Goal: Check status: Check status

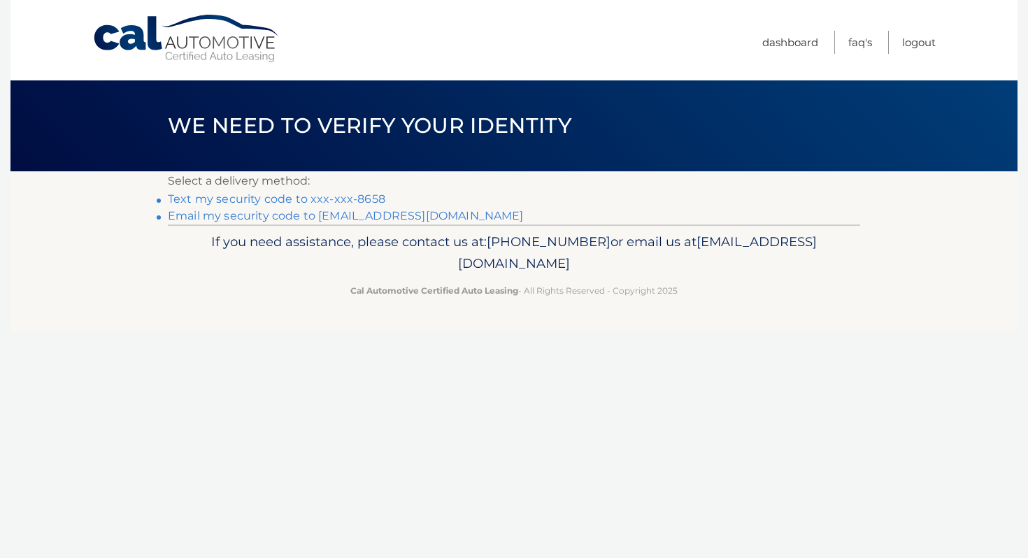
click at [323, 198] on link "Text my security code to xxx-xxx-8658" at bounding box center [277, 198] width 218 height 13
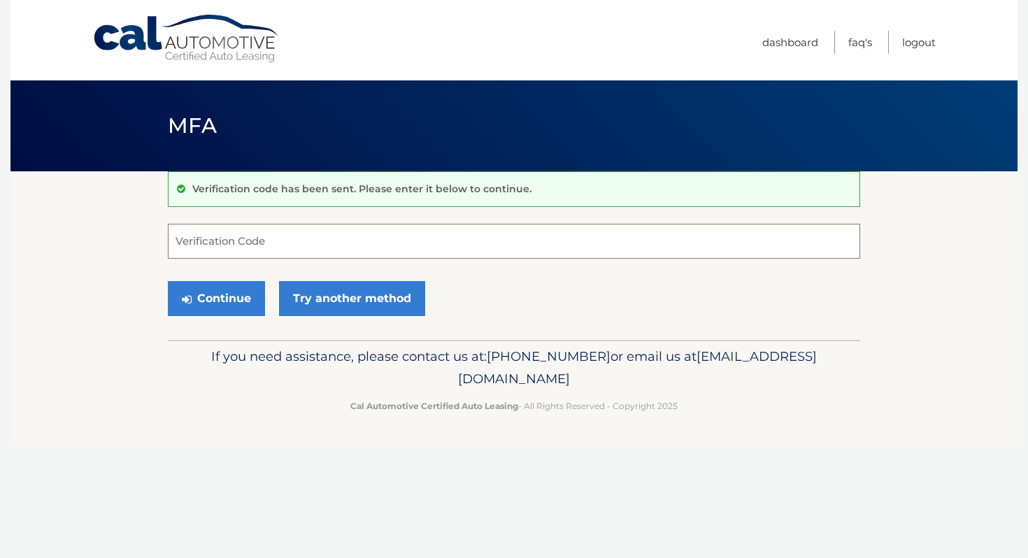
click at [287, 245] on input "Verification Code" at bounding box center [514, 241] width 693 height 35
type input "054648"
click at [168, 281] on button "Continue" at bounding box center [216, 298] width 97 height 35
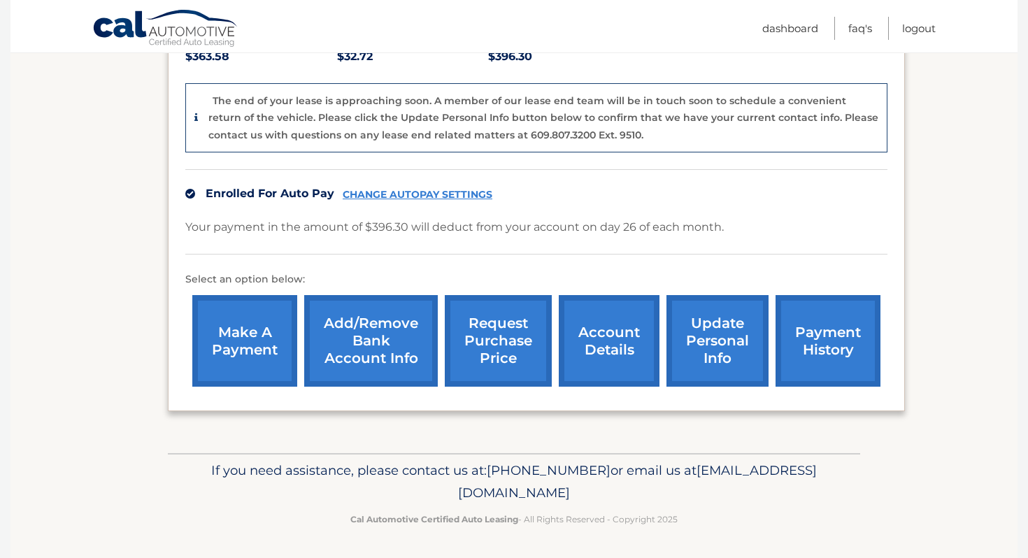
scroll to position [322, 0]
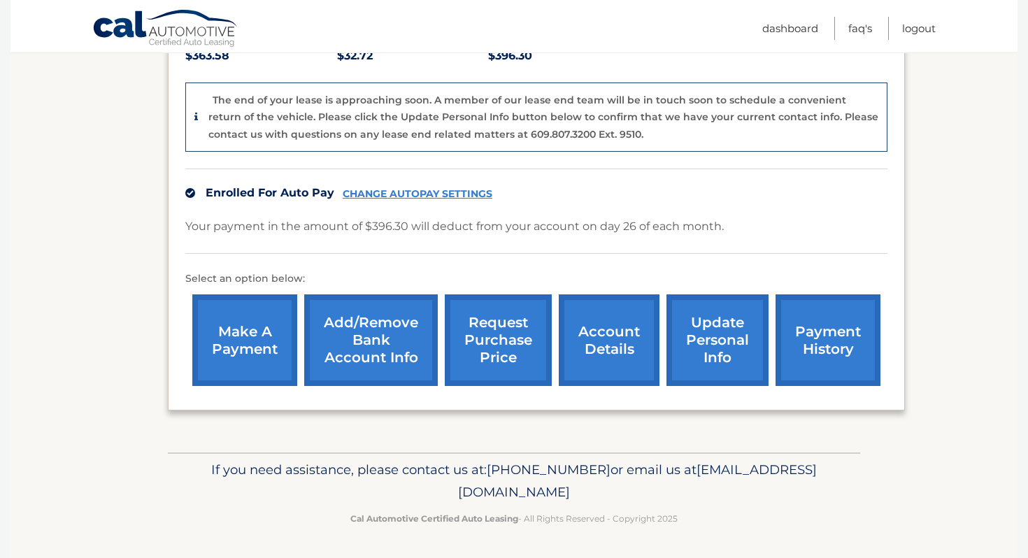
click at [626, 341] on link "account details" at bounding box center [609, 341] width 101 height 92
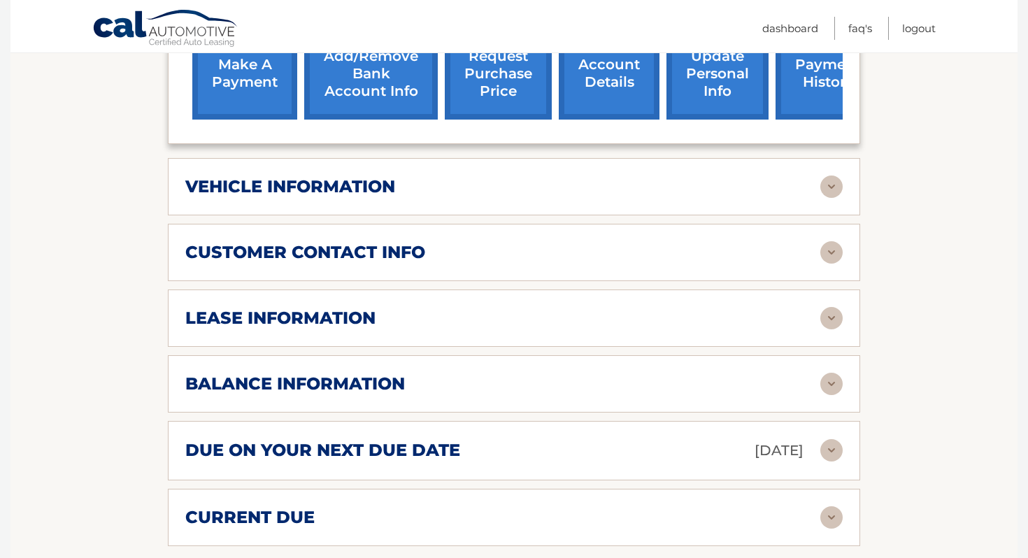
scroll to position [523, 0]
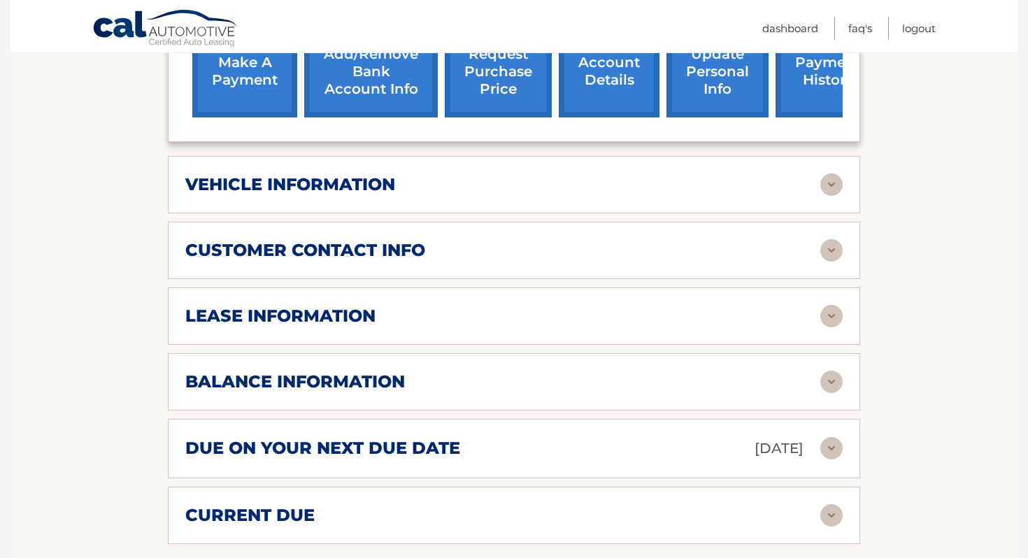
click at [527, 320] on div "lease information" at bounding box center [502, 316] width 635 height 21
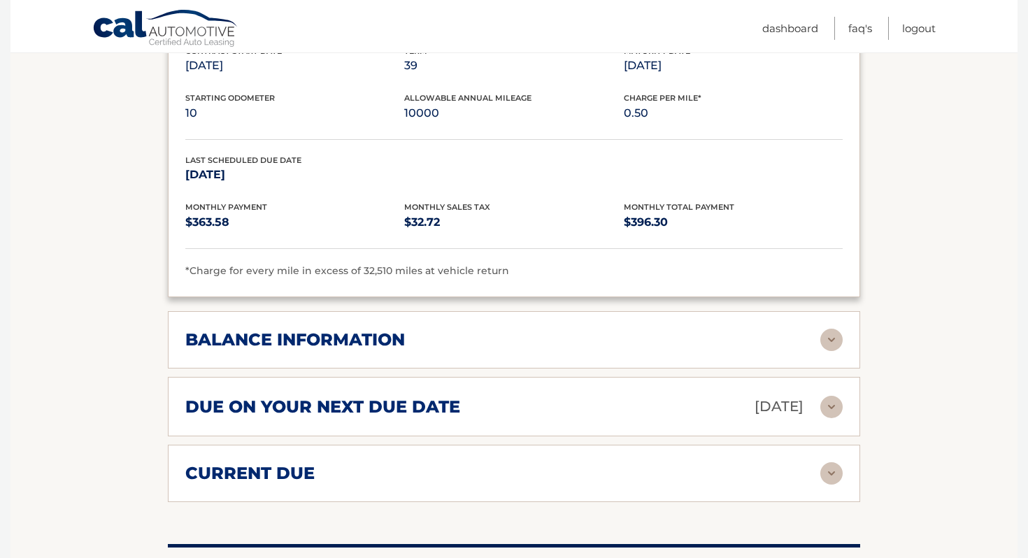
scroll to position [827, 0]
click at [350, 331] on h2 "balance information" at bounding box center [295, 340] width 220 height 21
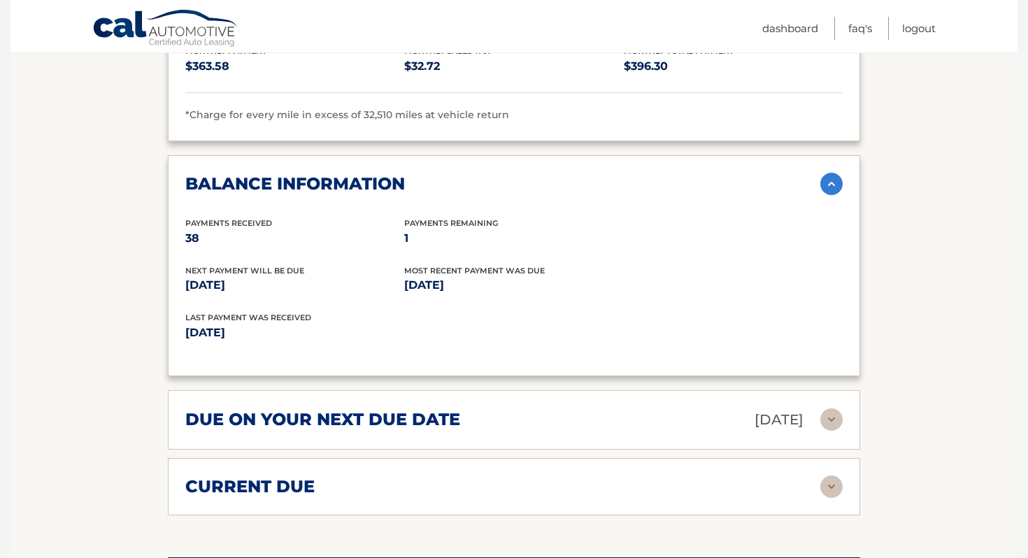
scroll to position [1000, 0]
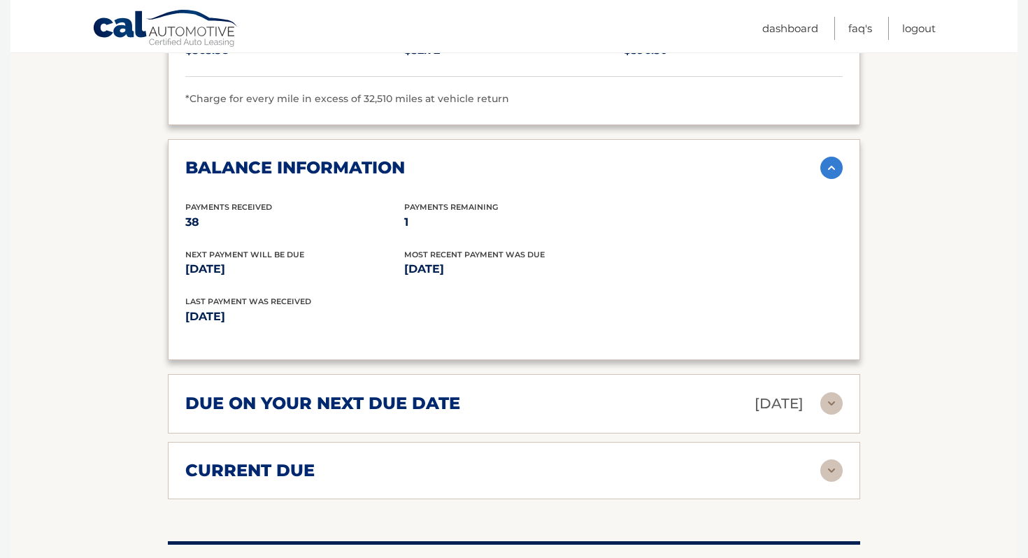
click at [539, 413] on div "due on your next due date Oct 26, 2025 Late Charges $0.00 Miscellaneous Charges…" at bounding box center [514, 403] width 693 height 59
click at [533, 399] on div "due on your next due date Oct 26, 2025" at bounding box center [502, 404] width 635 height 24
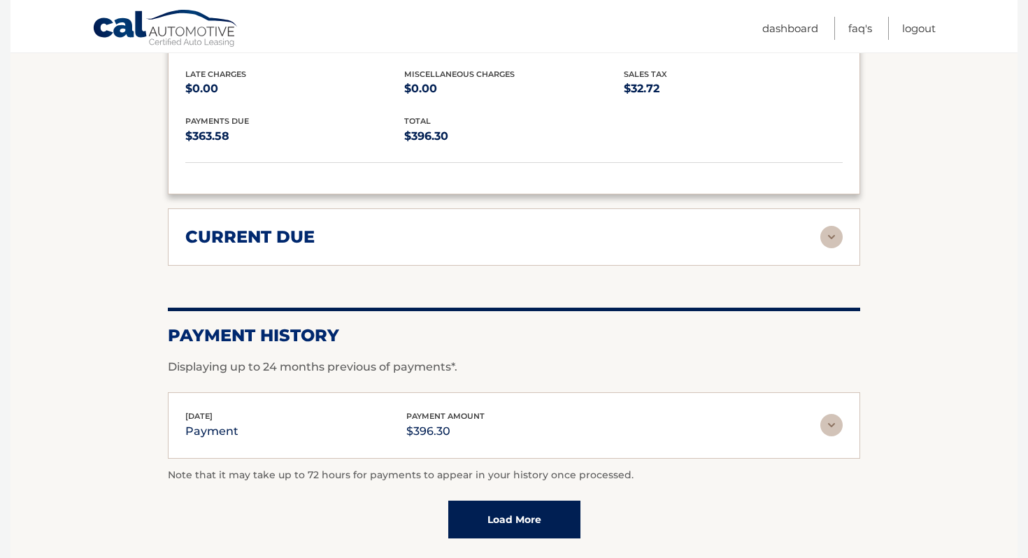
scroll to position [1372, 0]
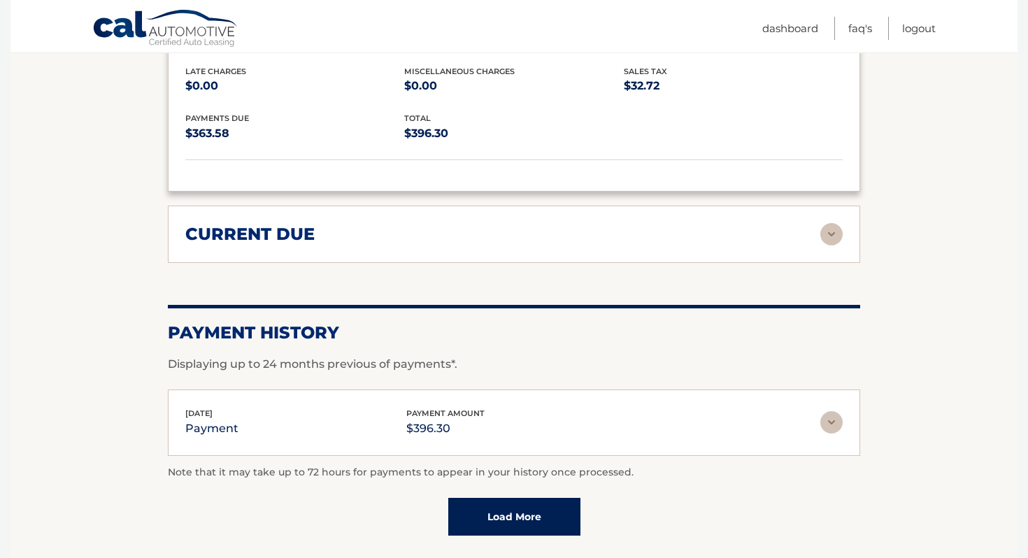
click at [513, 229] on div "current due" at bounding box center [502, 234] width 635 height 21
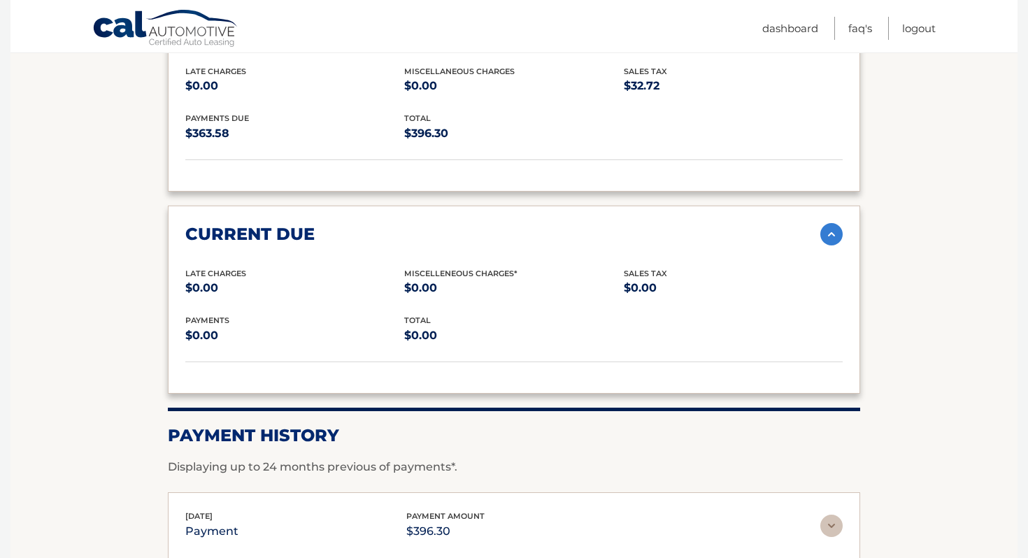
click at [513, 229] on div "current due" at bounding box center [502, 234] width 635 height 21
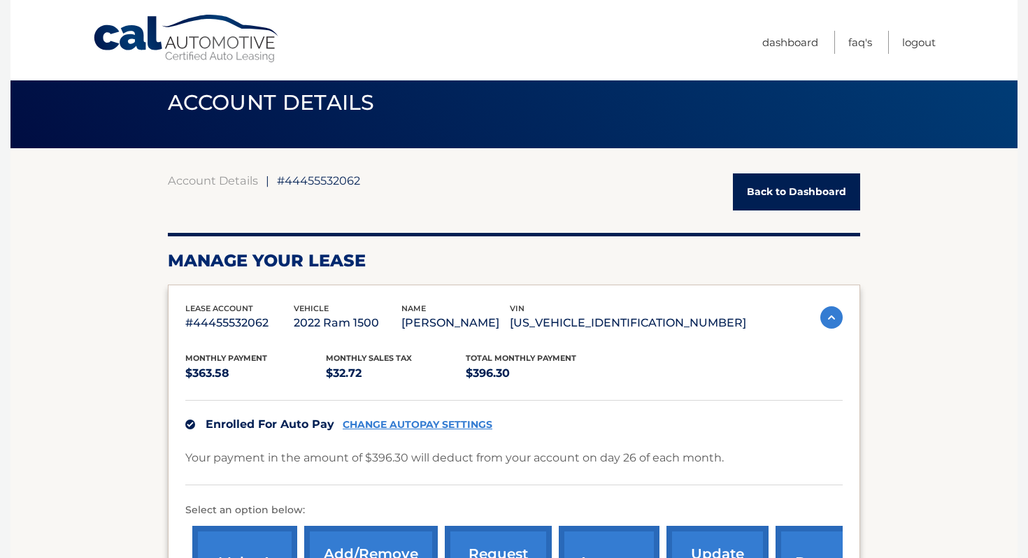
scroll to position [0, 0]
